Goal: Task Accomplishment & Management: Use online tool/utility

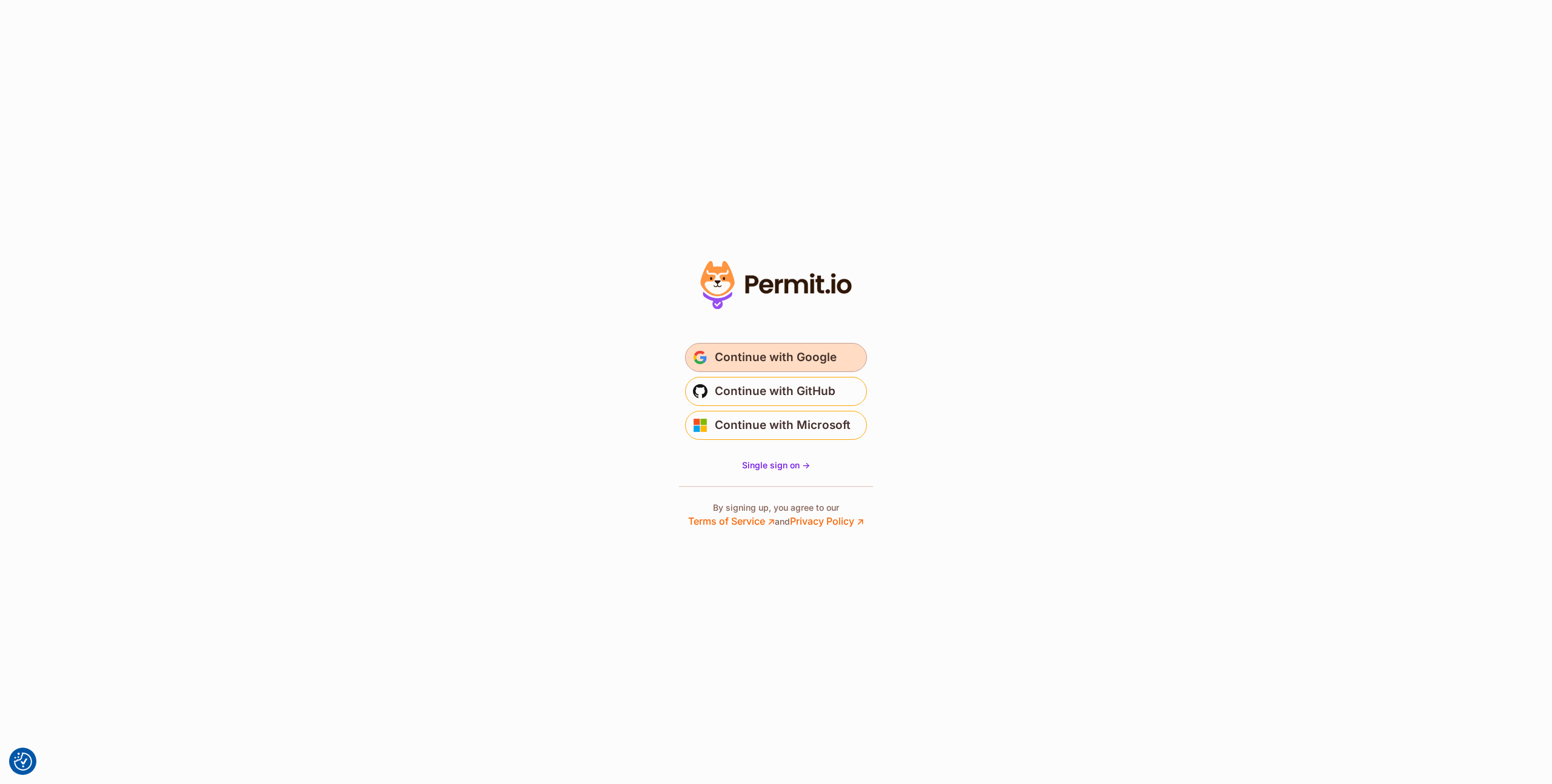
click at [816, 358] on span "Continue with Google" at bounding box center [776, 358] width 122 height 19
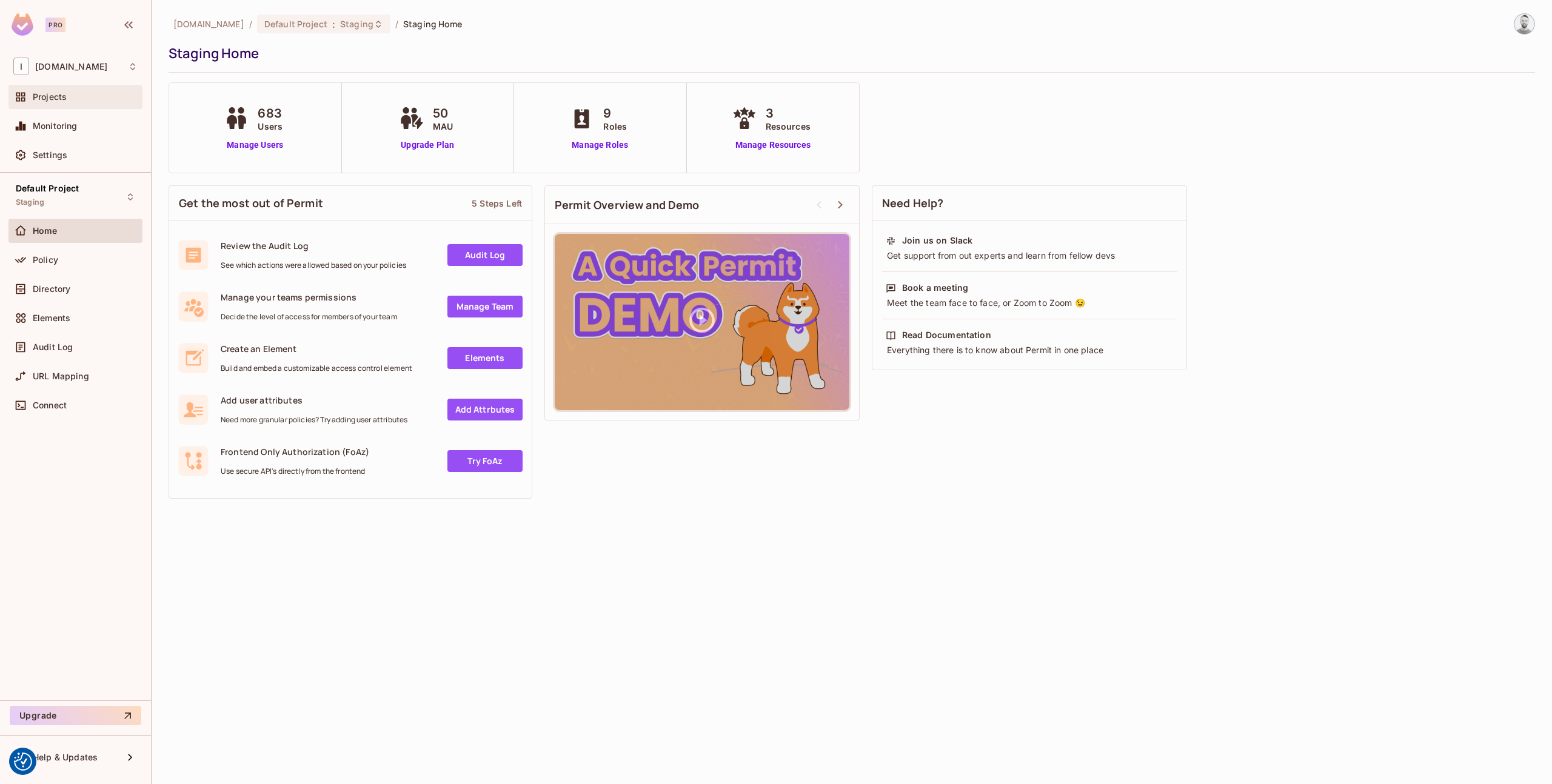
click at [78, 95] on div "Projects" at bounding box center [85, 97] width 105 height 10
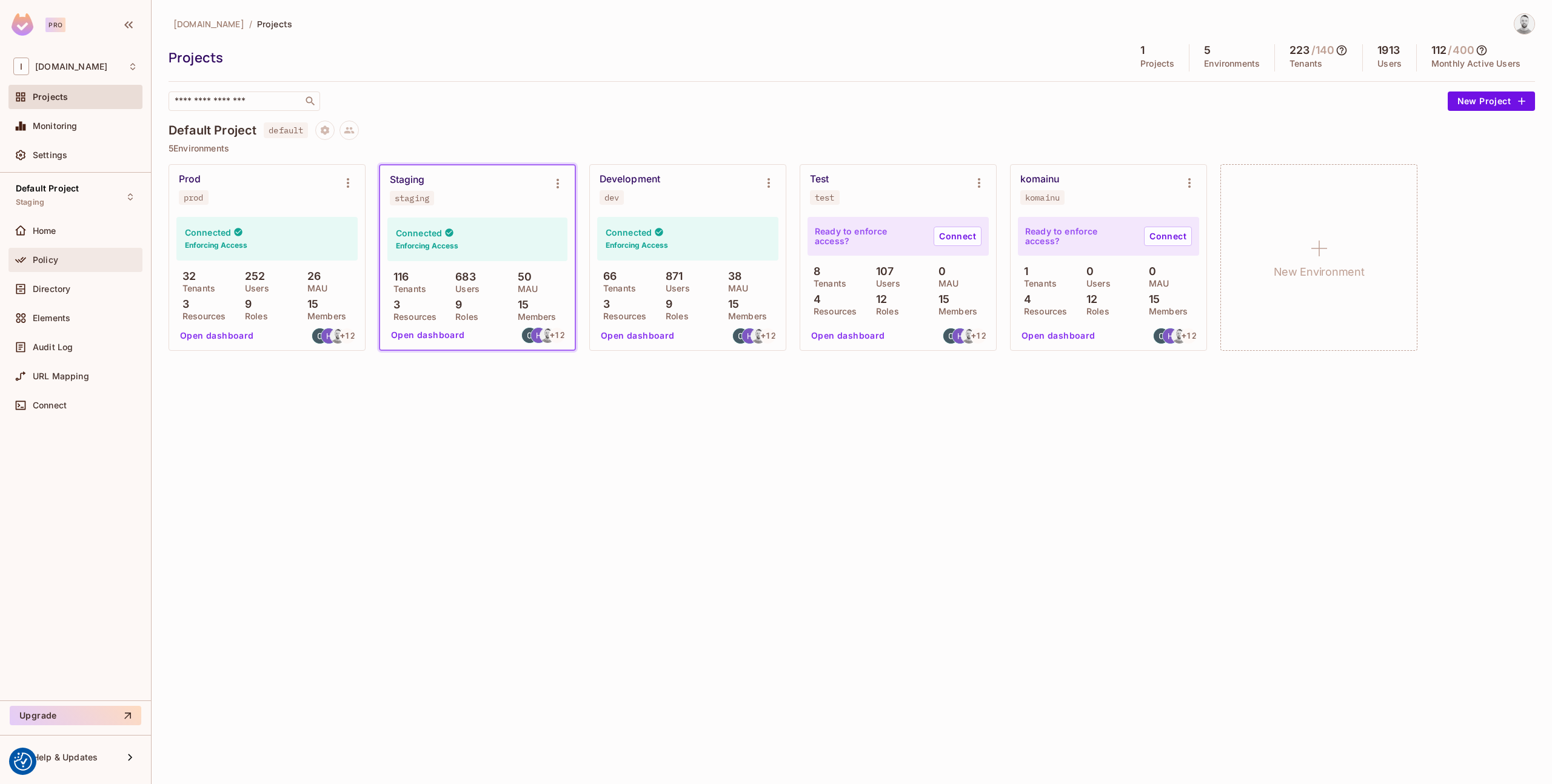
click at [61, 261] on div "Policy" at bounding box center [85, 260] width 105 height 10
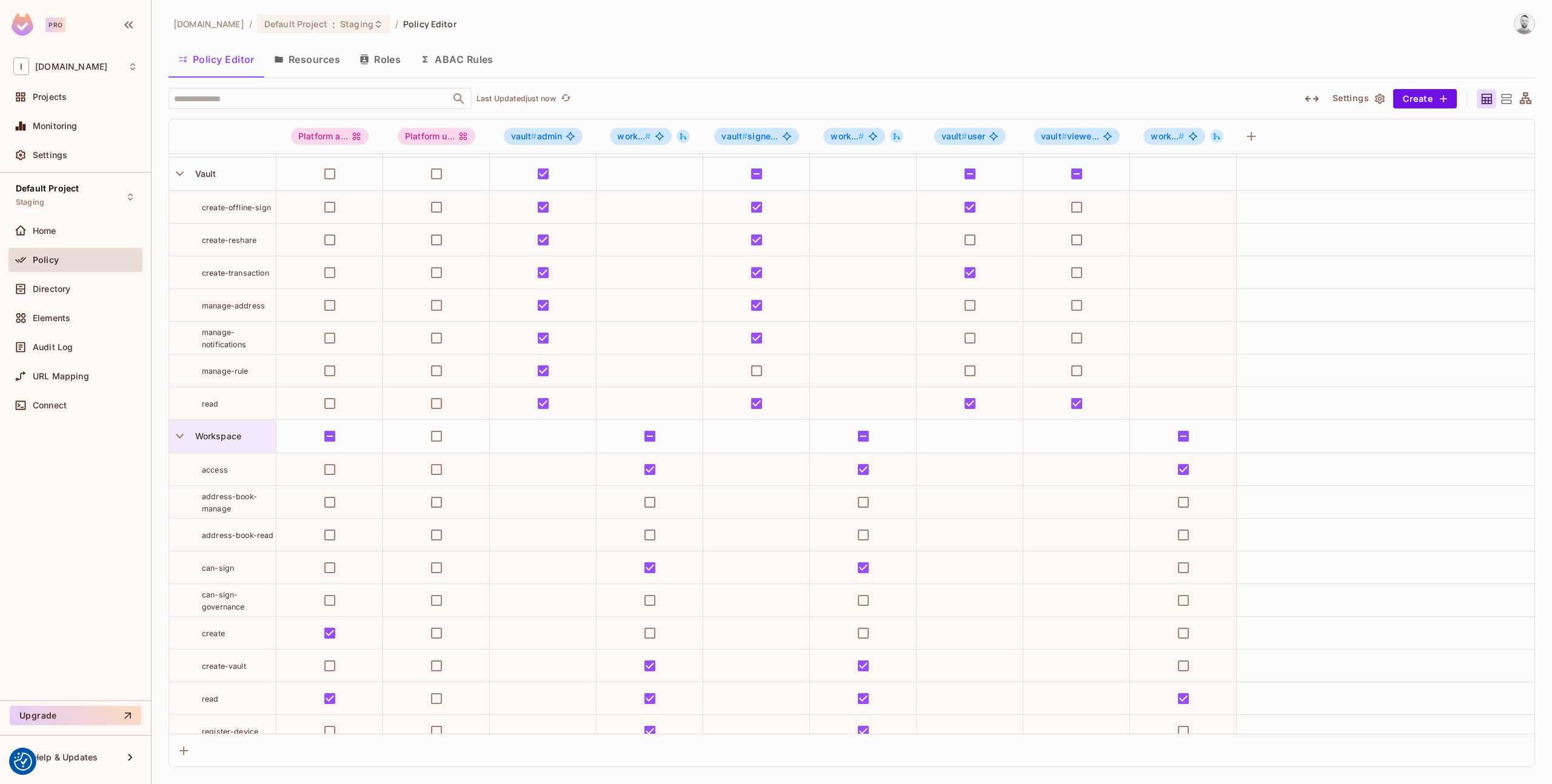
scroll to position [98, 0]
click at [317, 60] on button "Resources" at bounding box center [307, 60] width 86 height 30
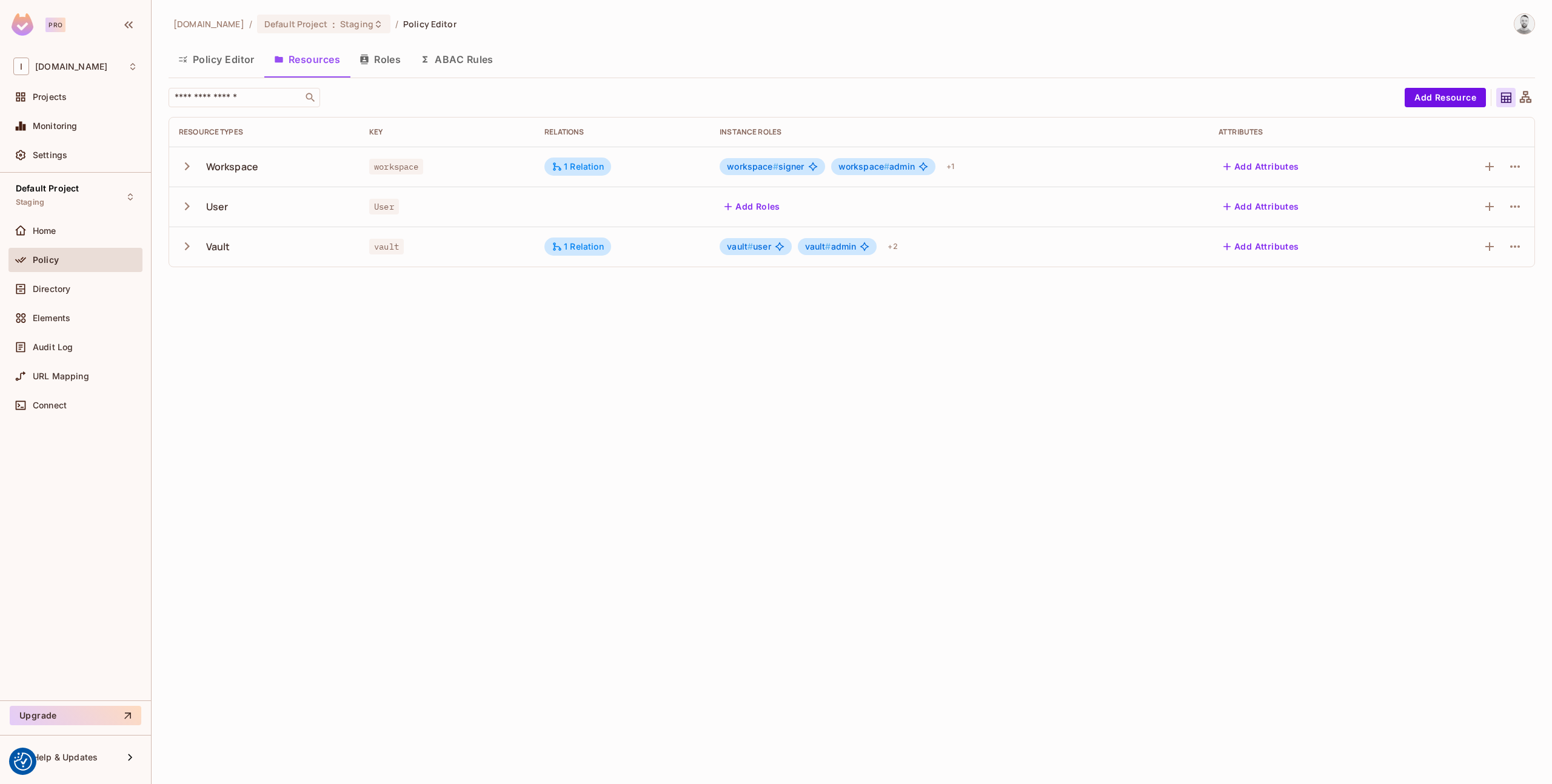
click at [233, 167] on div "Workspace" at bounding box center [232, 167] width 52 height 13
click at [173, 167] on td "Workspace" at bounding box center [265, 167] width 190 height 40
click at [183, 167] on icon "button" at bounding box center [187, 166] width 16 height 16
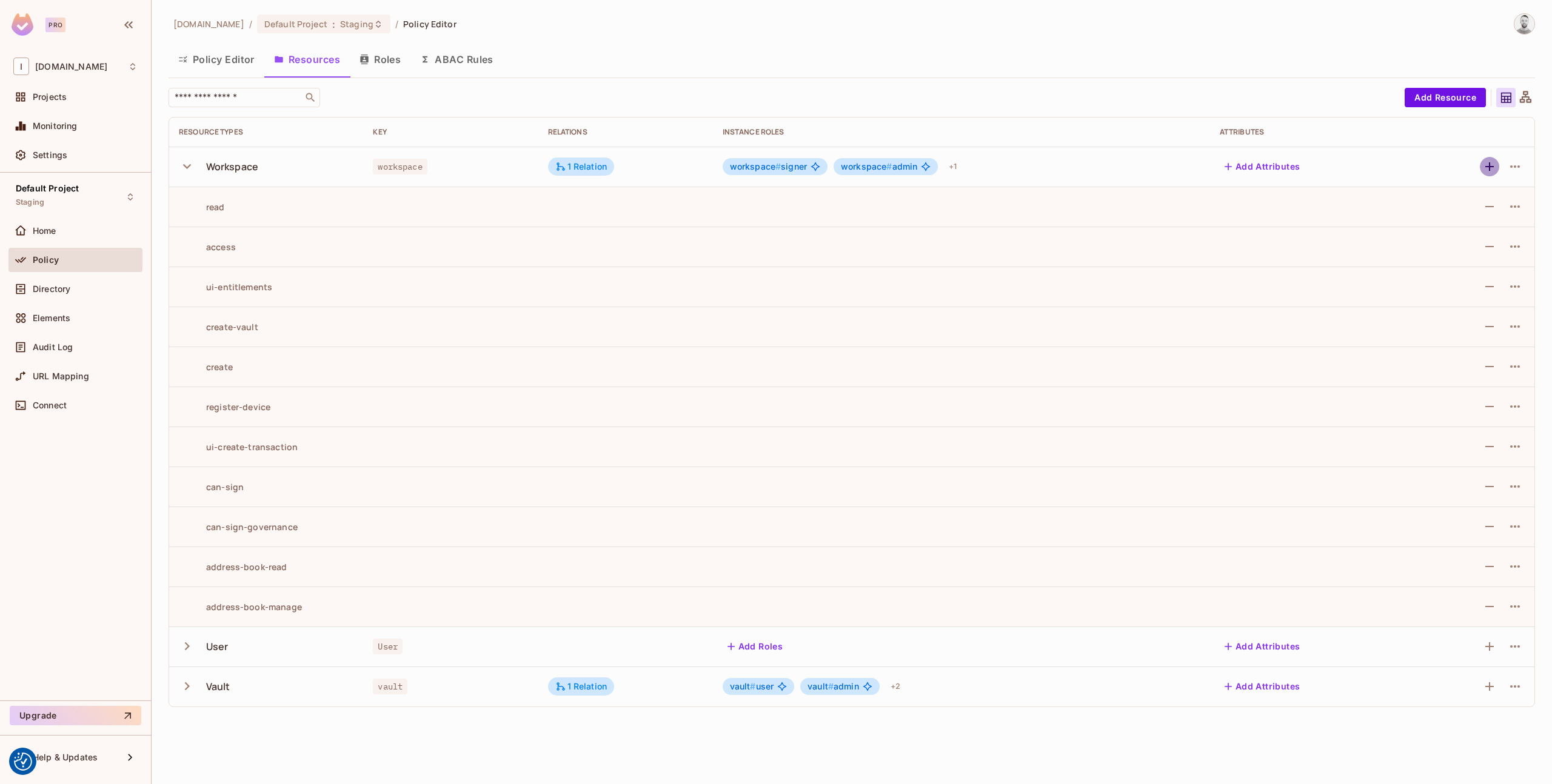
click at [1486, 167] on icon "button" at bounding box center [1489, 167] width 9 height 9
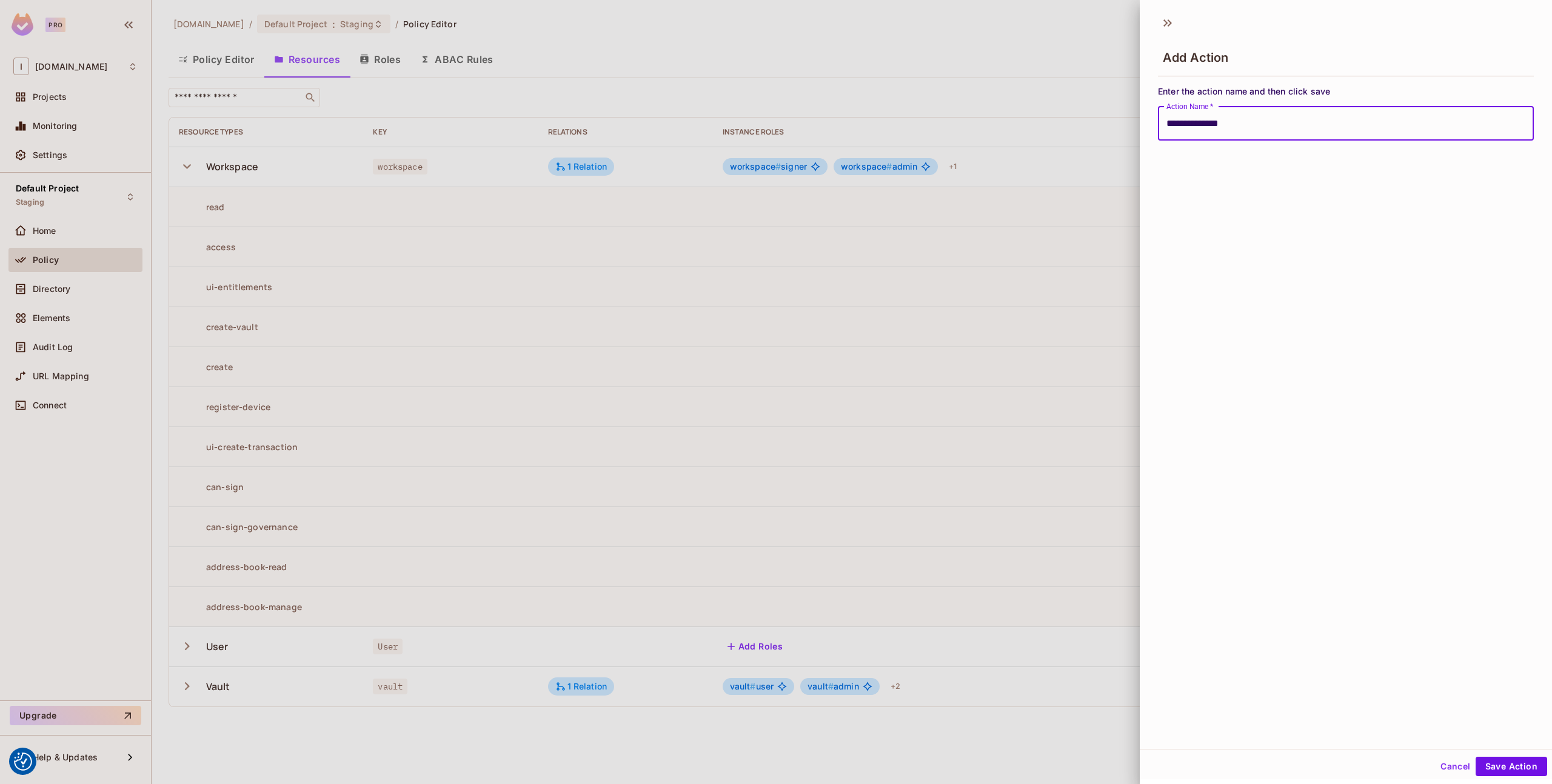
drag, startPoint x: 1267, startPoint y: 127, endPoint x: 1095, endPoint y: 113, distance: 172.6
click at [1091, 114] on div "**********" at bounding box center [776, 392] width 1552 height 784
type input "**********"
click at [1510, 767] on button "Save Action" at bounding box center [1511, 767] width 71 height 19
